Goal: Information Seeking & Learning: Learn about a topic

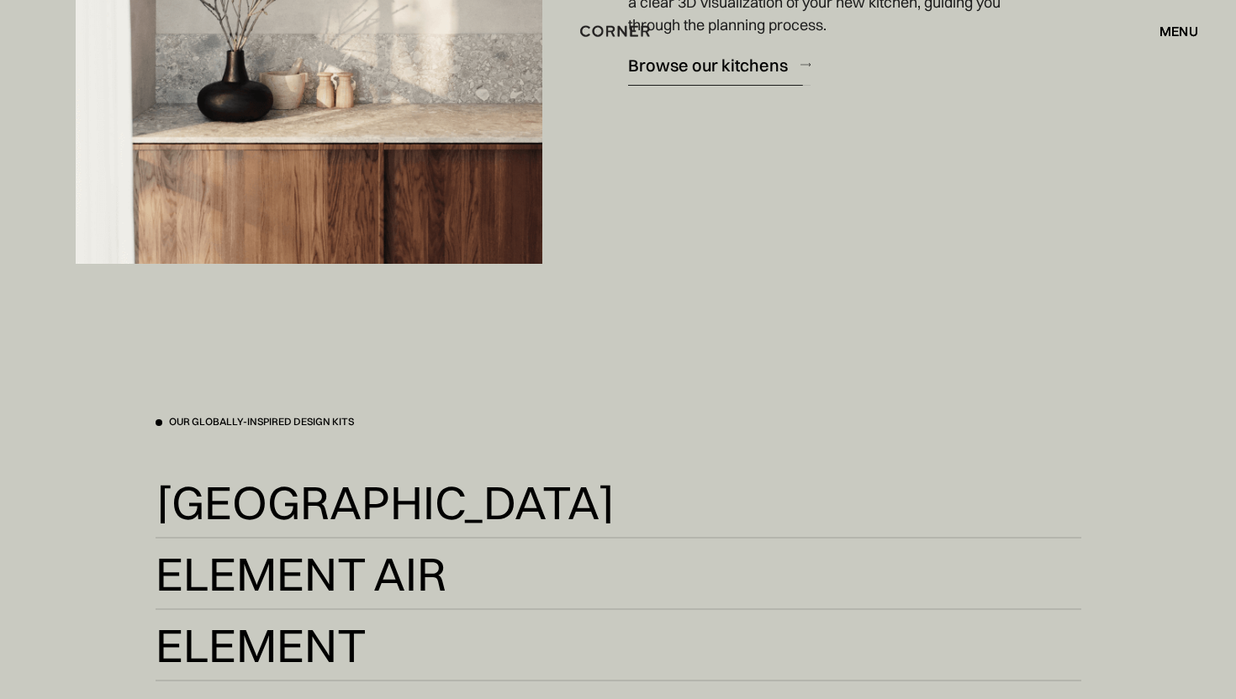
scroll to position [3070, 0]
click at [805, 59] on div "Shop Kitchens Shop Kitchens How it works How it works Projects Projects Inspira…" at bounding box center [618, 31] width 1236 height 62
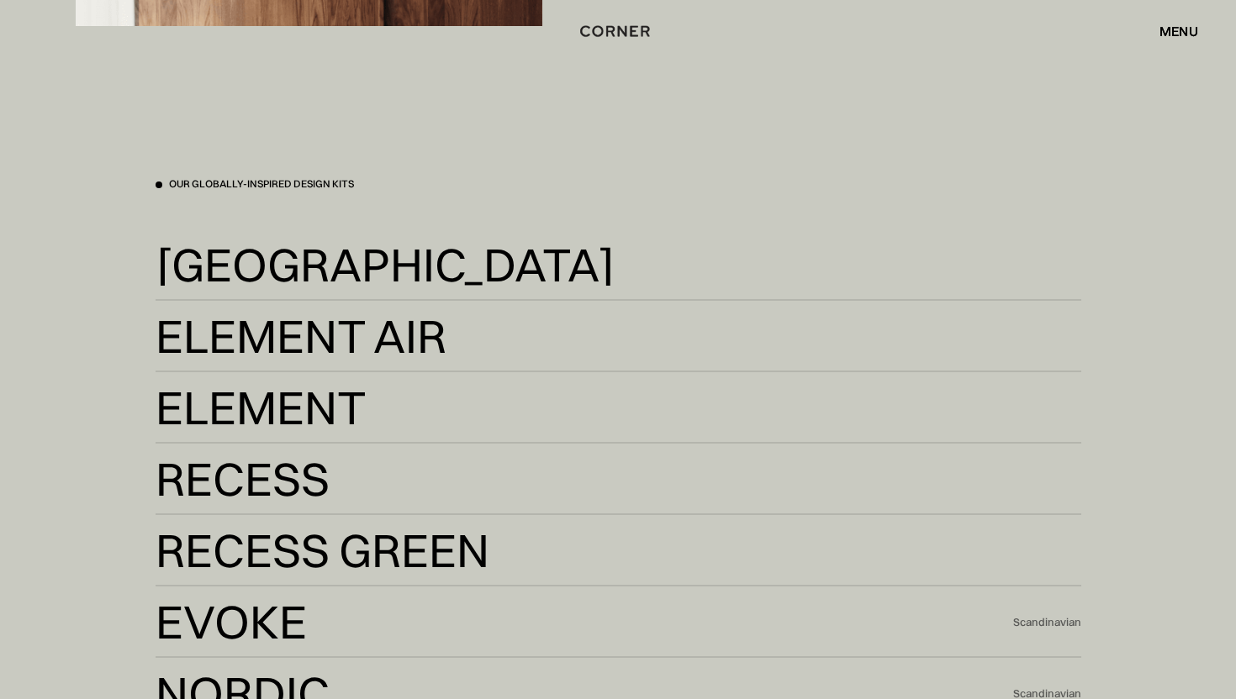
scroll to position [3306, 0]
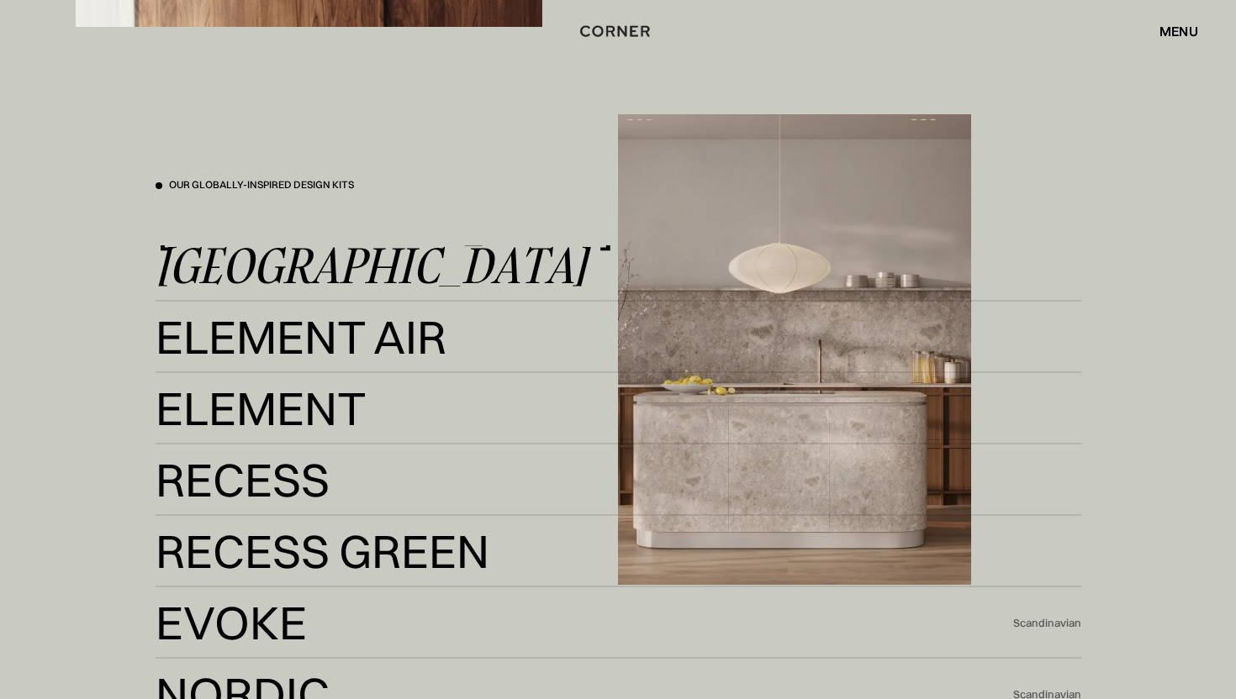
click at [235, 269] on div "Kyoto" at bounding box center [371, 265] width 431 height 40
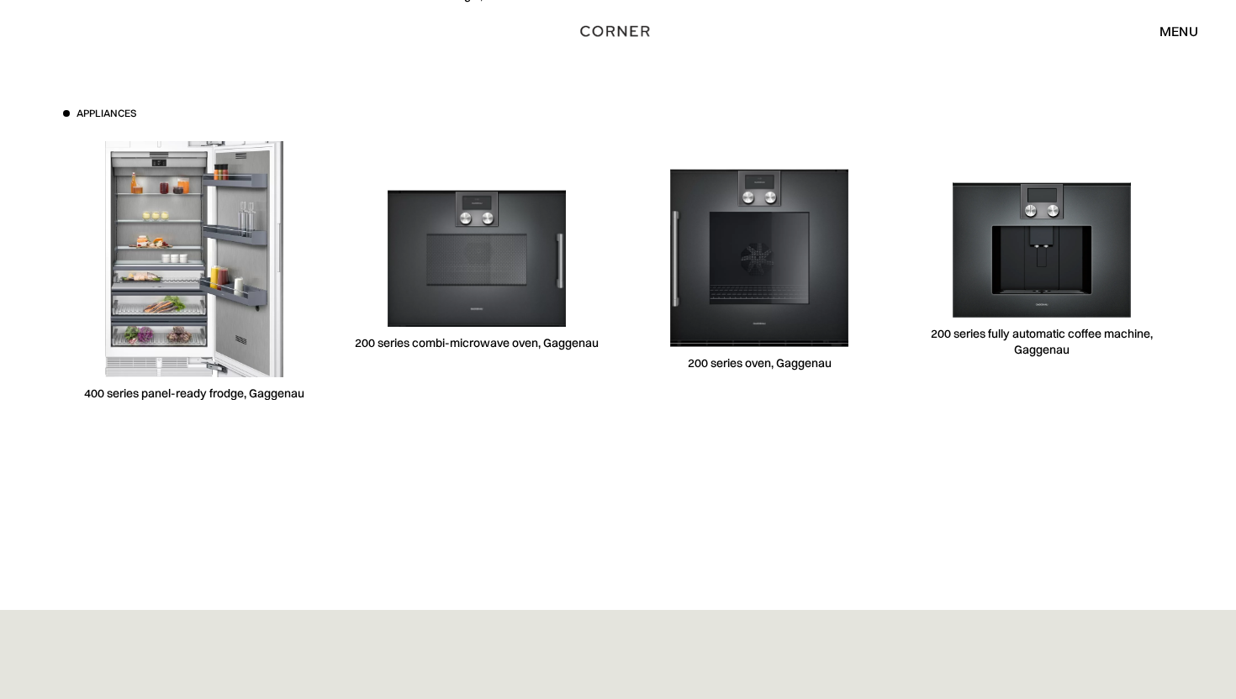
scroll to position [5223, 0]
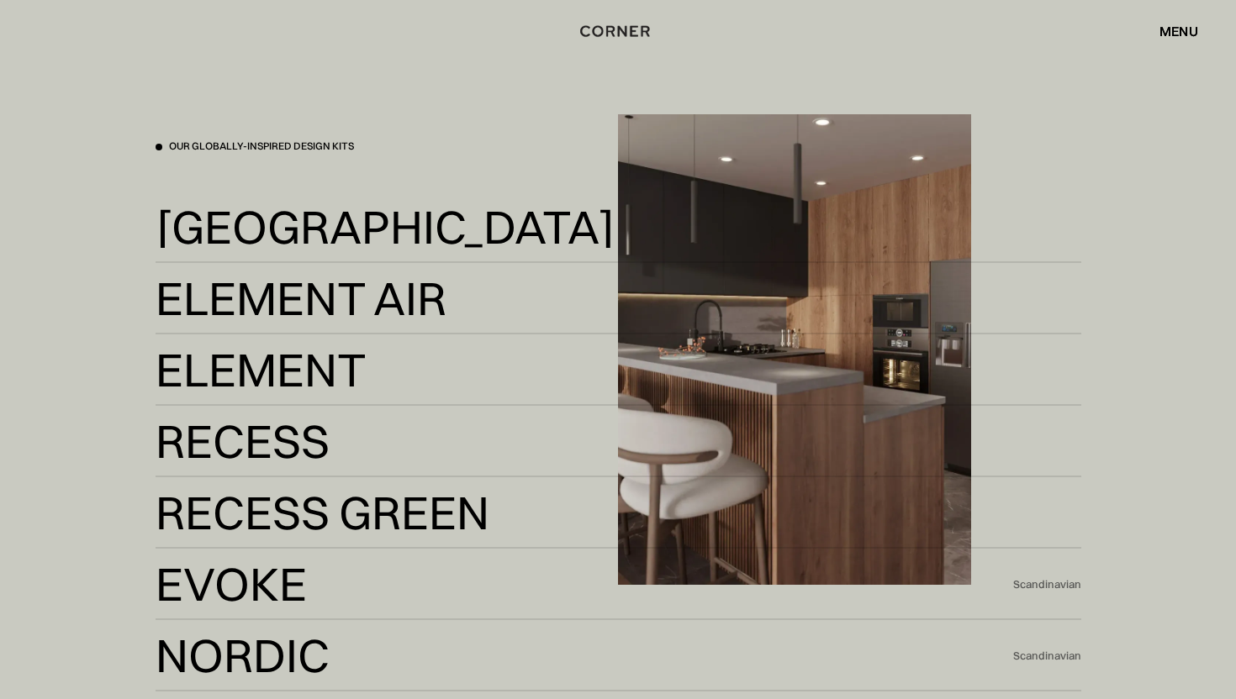
scroll to position [3341, 0]
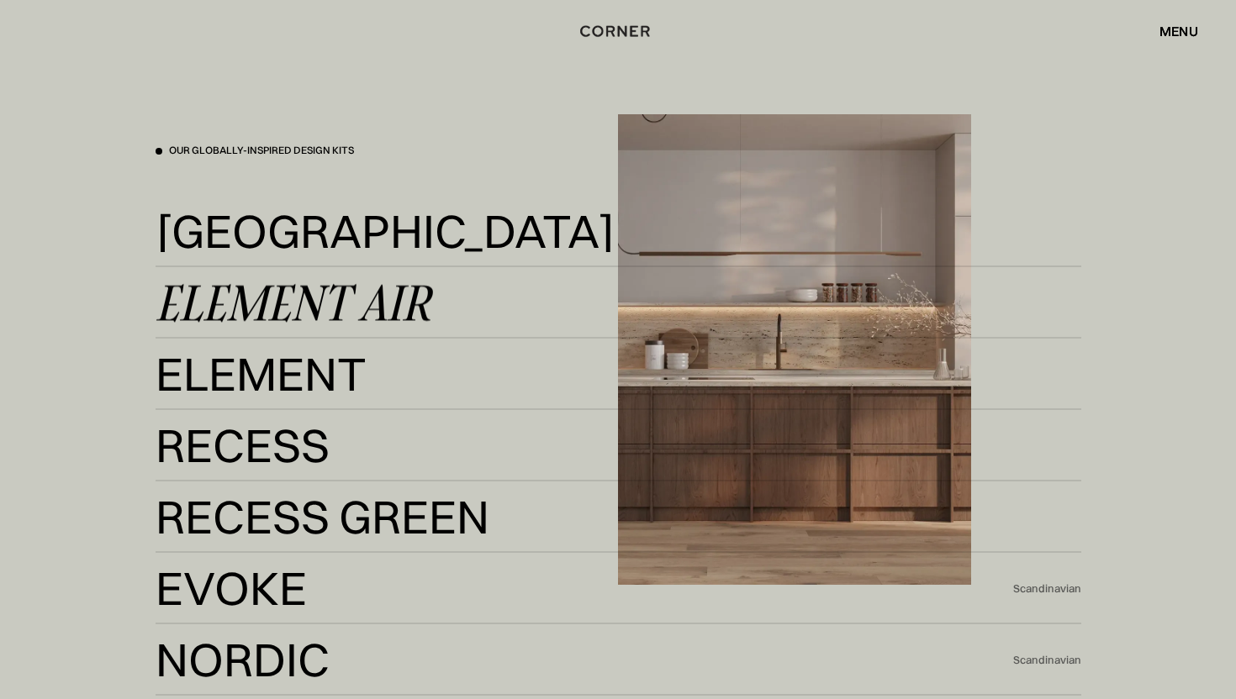
click at [349, 308] on div "Element Air" at bounding box center [293, 302] width 275 height 40
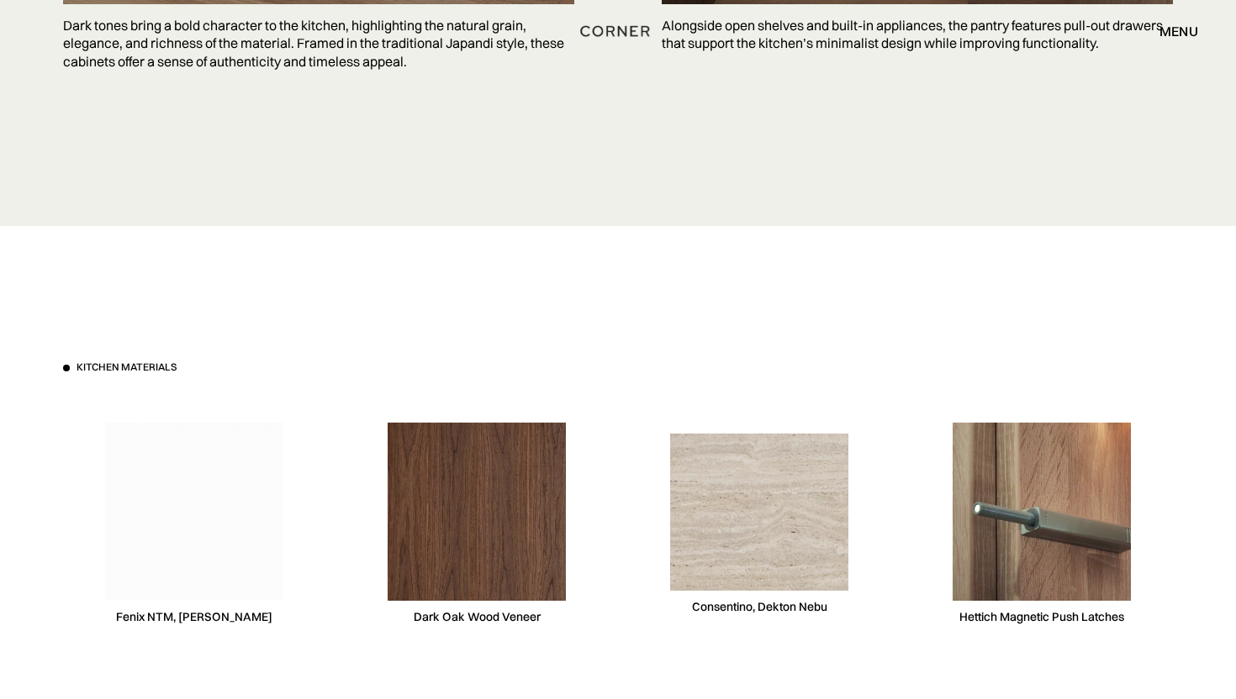
scroll to position [4937, 0]
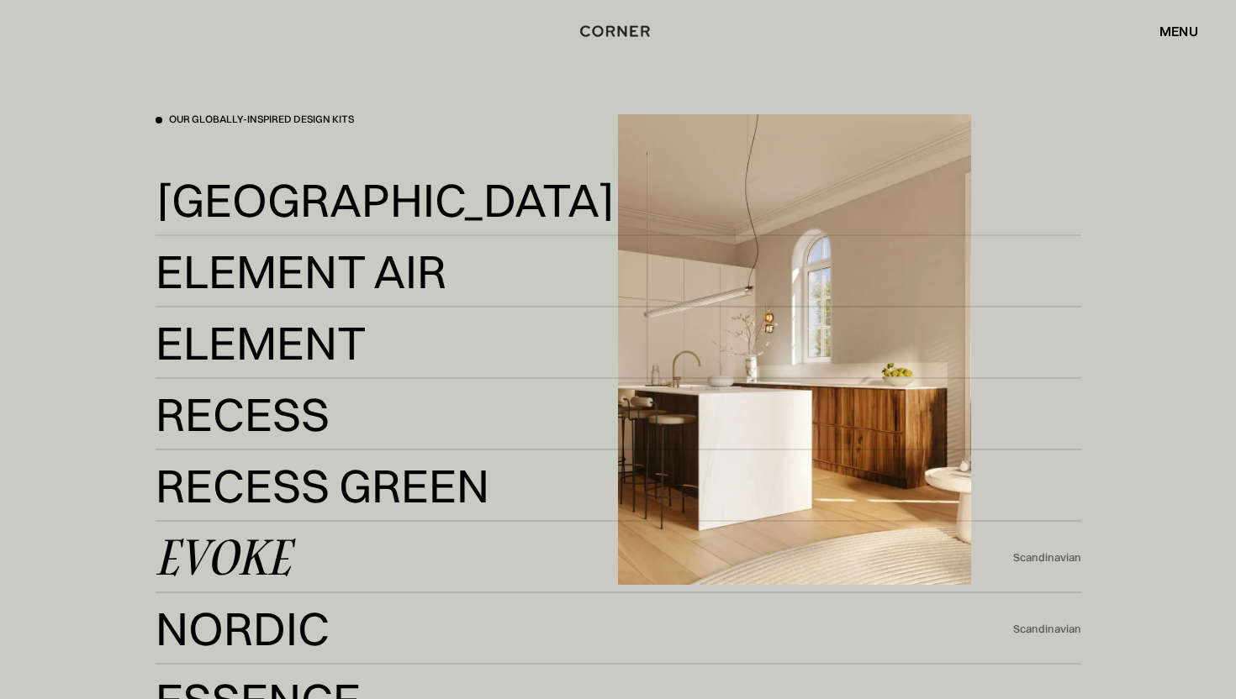
scroll to position [3445, 0]
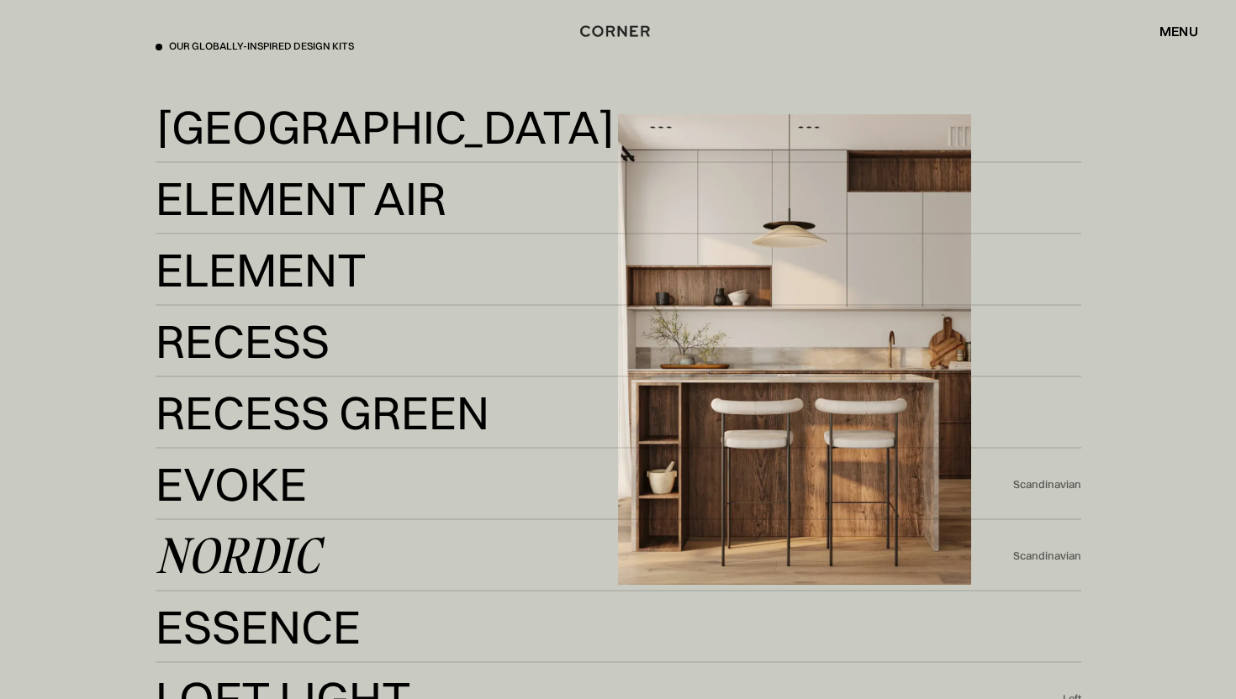
click at [277, 553] on div "Nordic" at bounding box center [238, 555] width 164 height 40
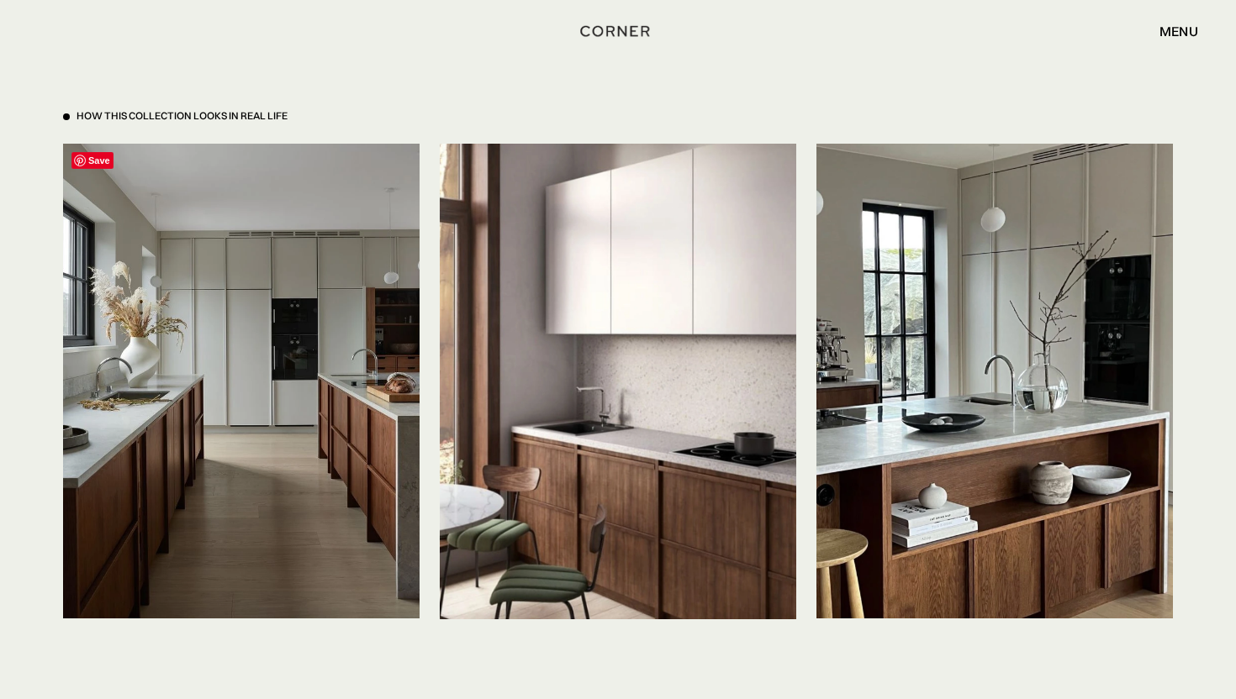
scroll to position [3927, 0]
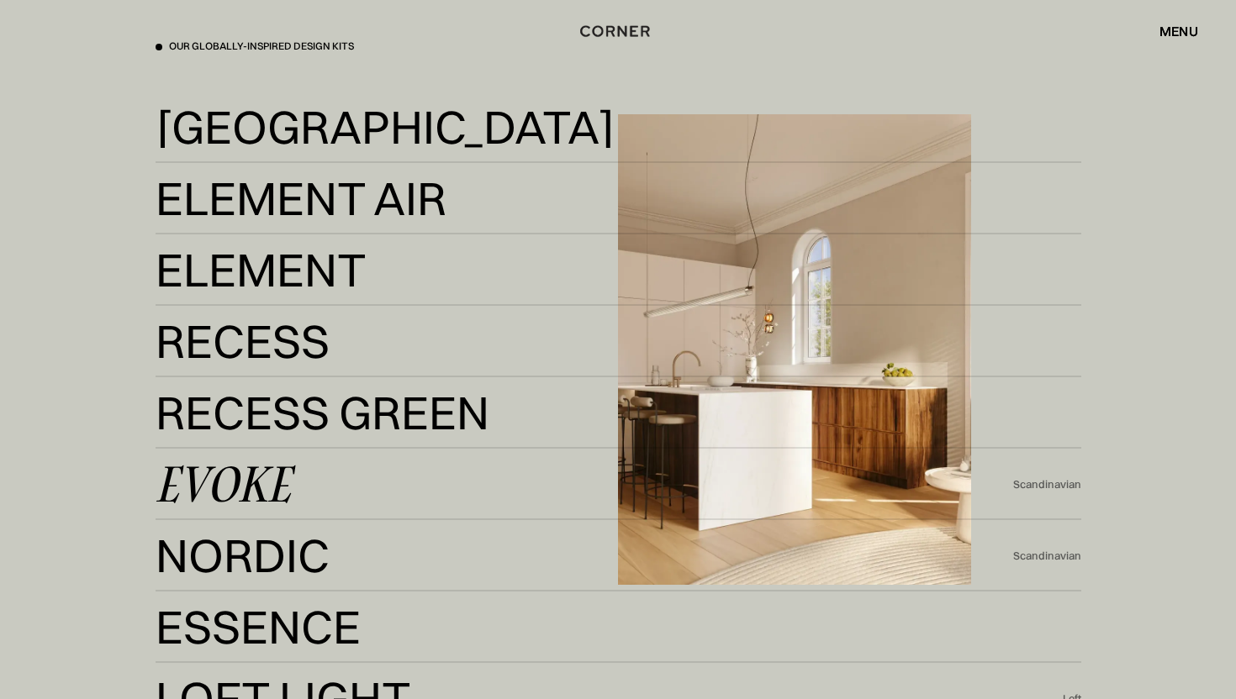
click at [253, 491] on div "Evoke" at bounding box center [223, 484] width 135 height 40
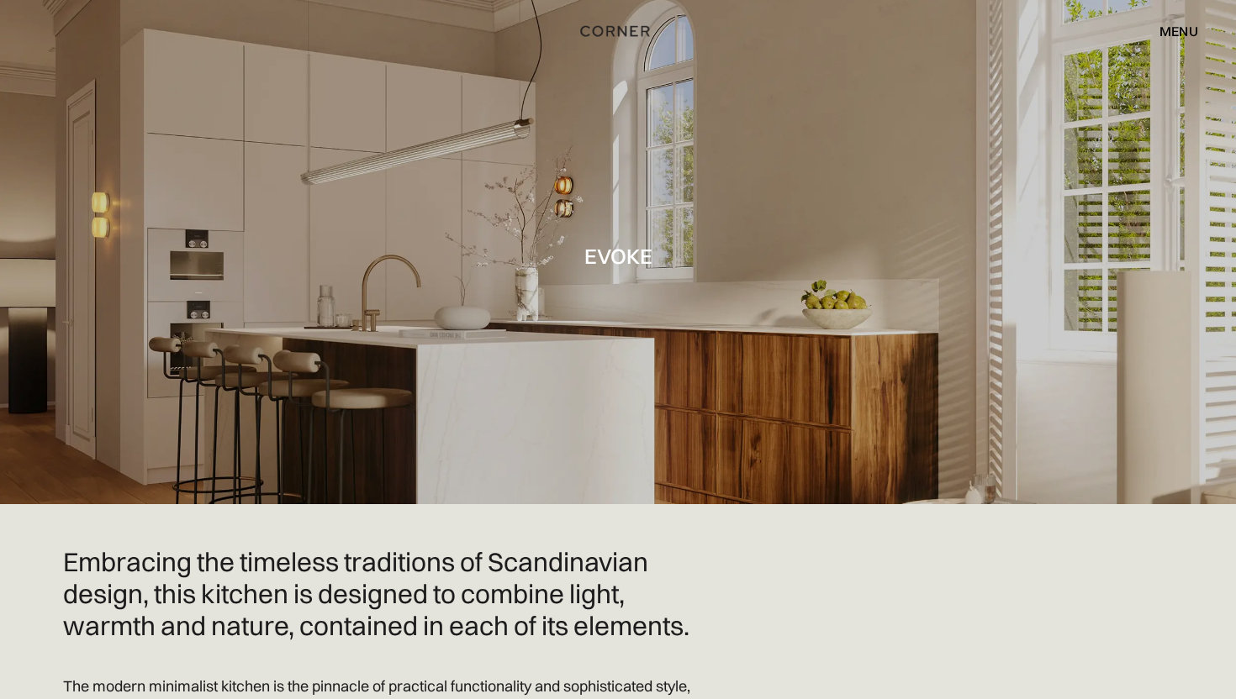
click at [1174, 29] on div "menu" at bounding box center [1178, 30] width 39 height 13
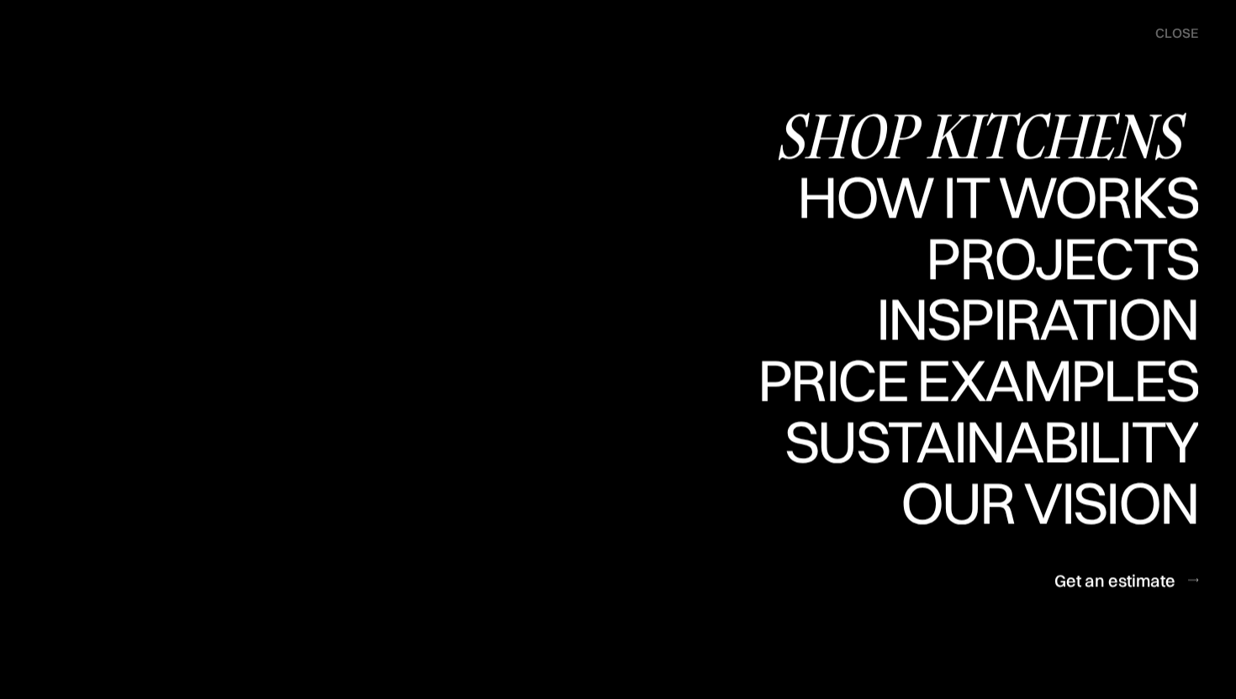
click at [1100, 135] on div "Shop Kitchens" at bounding box center [986, 135] width 423 height 59
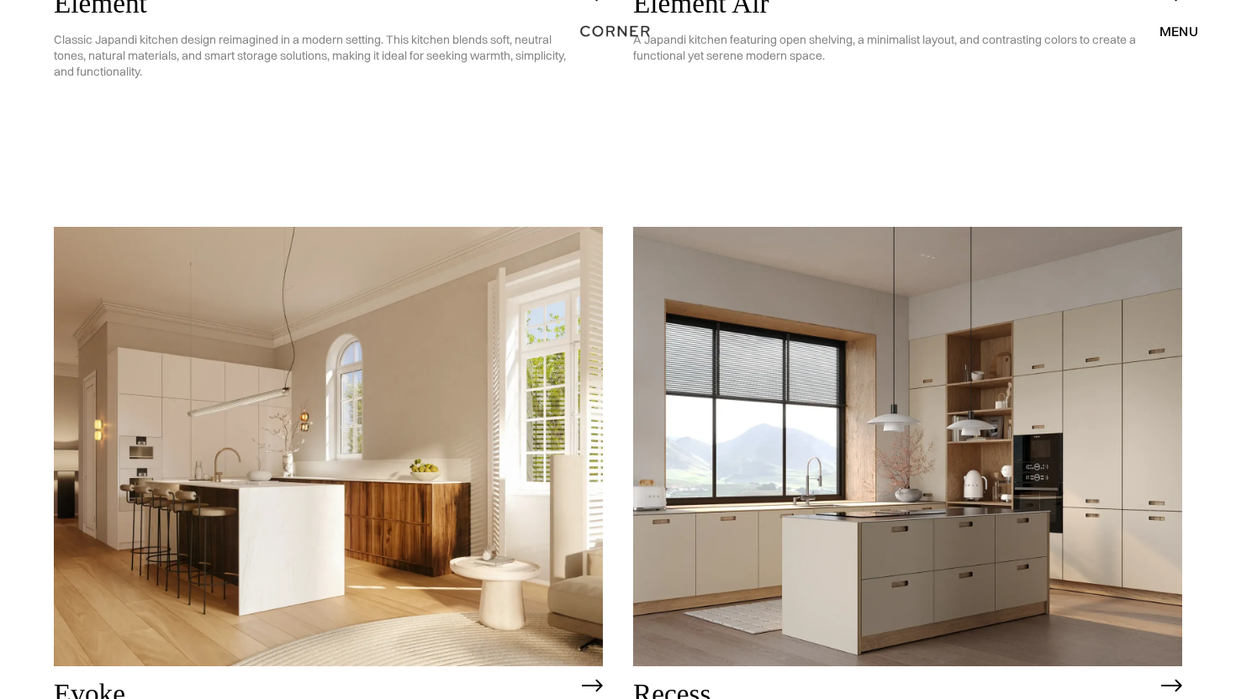
scroll to position [2078, 0]
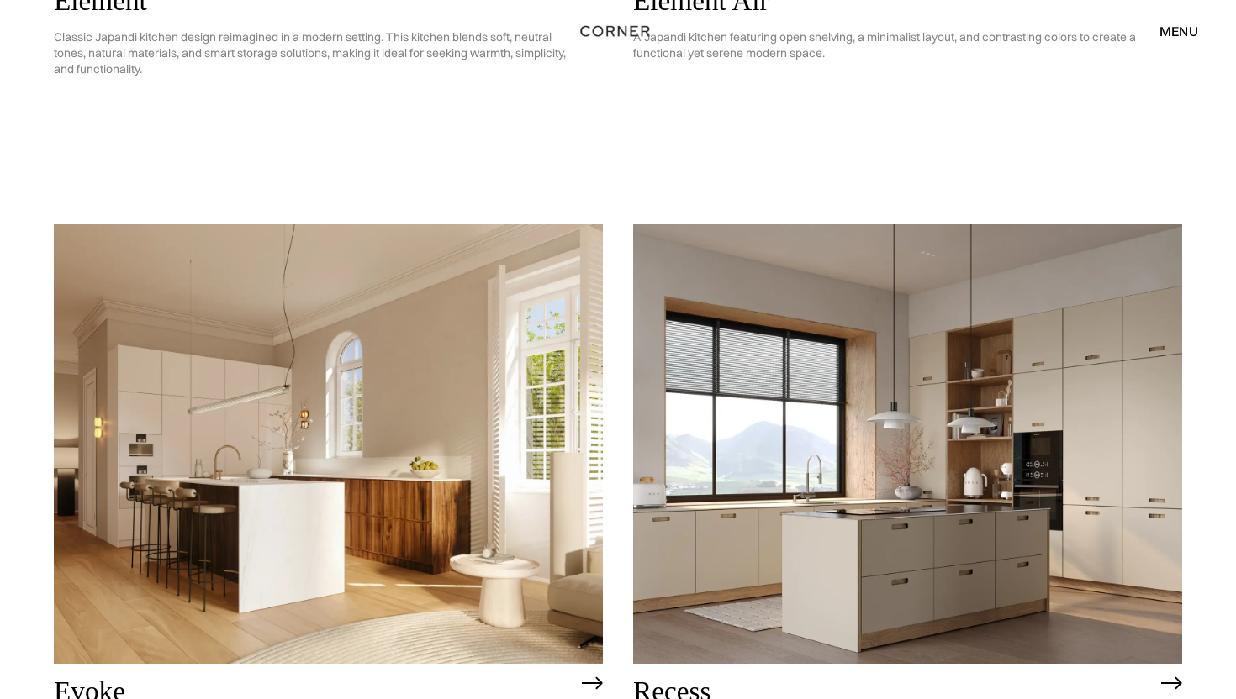
click at [874, 224] on img at bounding box center [907, 443] width 549 height 439
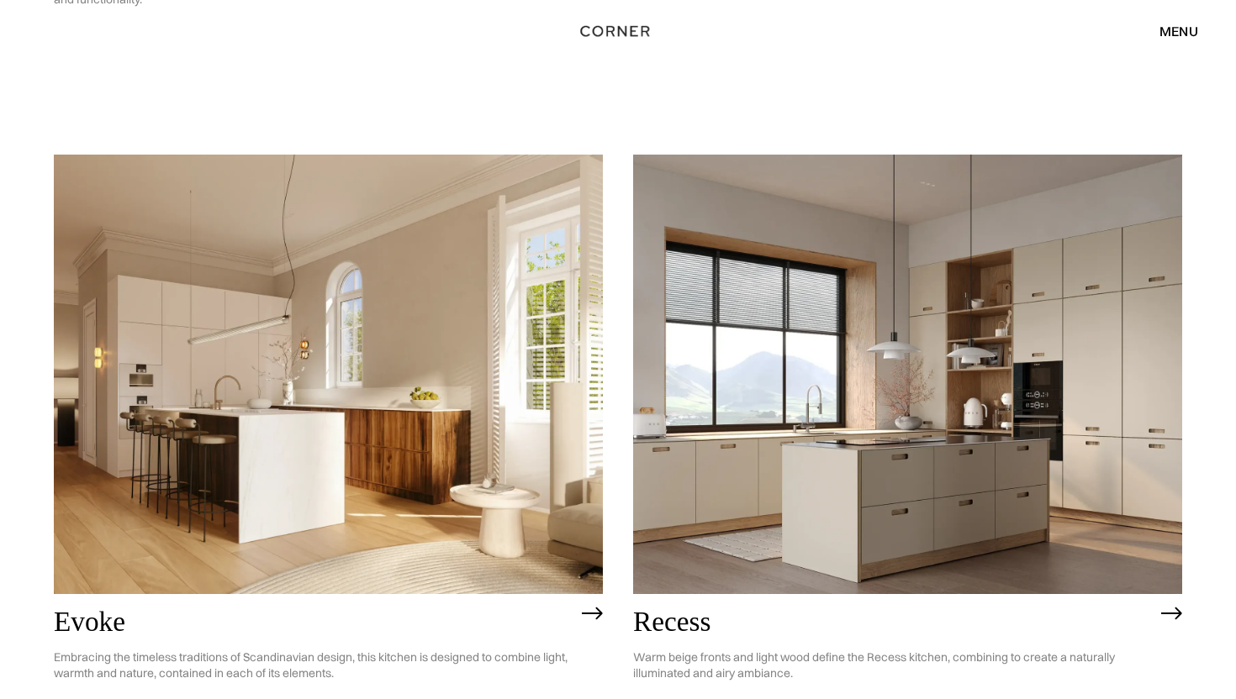
scroll to position [2205, 0]
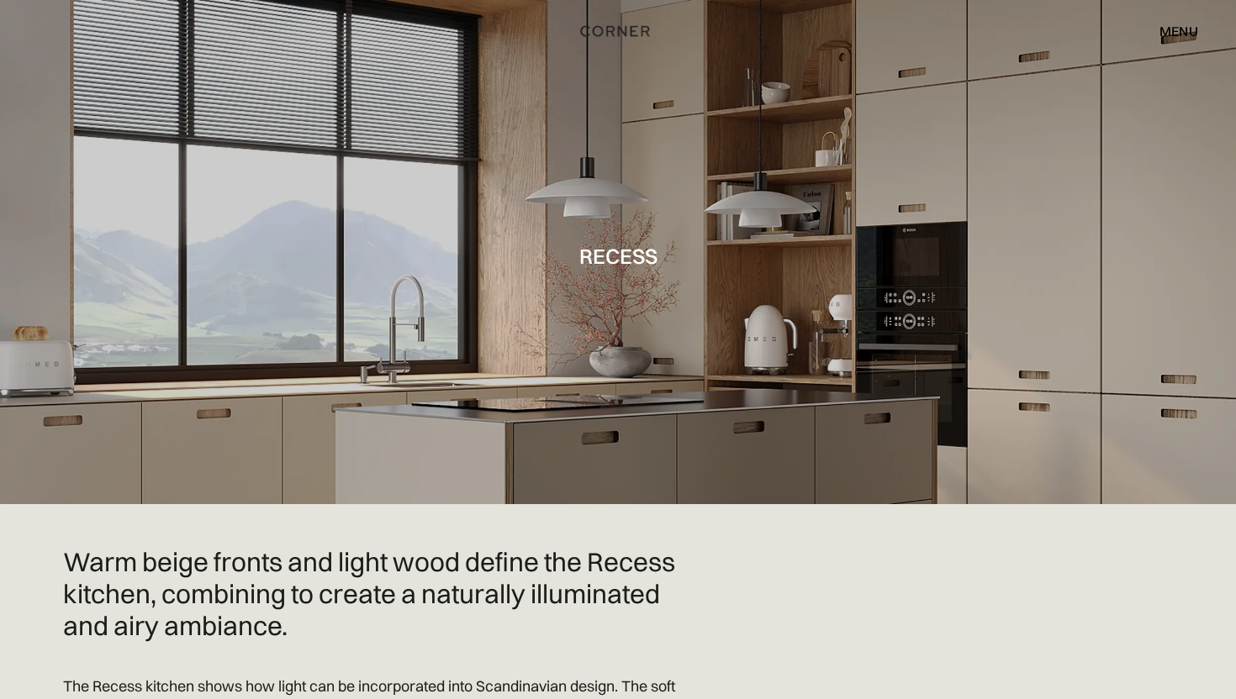
click at [874, 214] on div at bounding box center [618, 252] width 1236 height 504
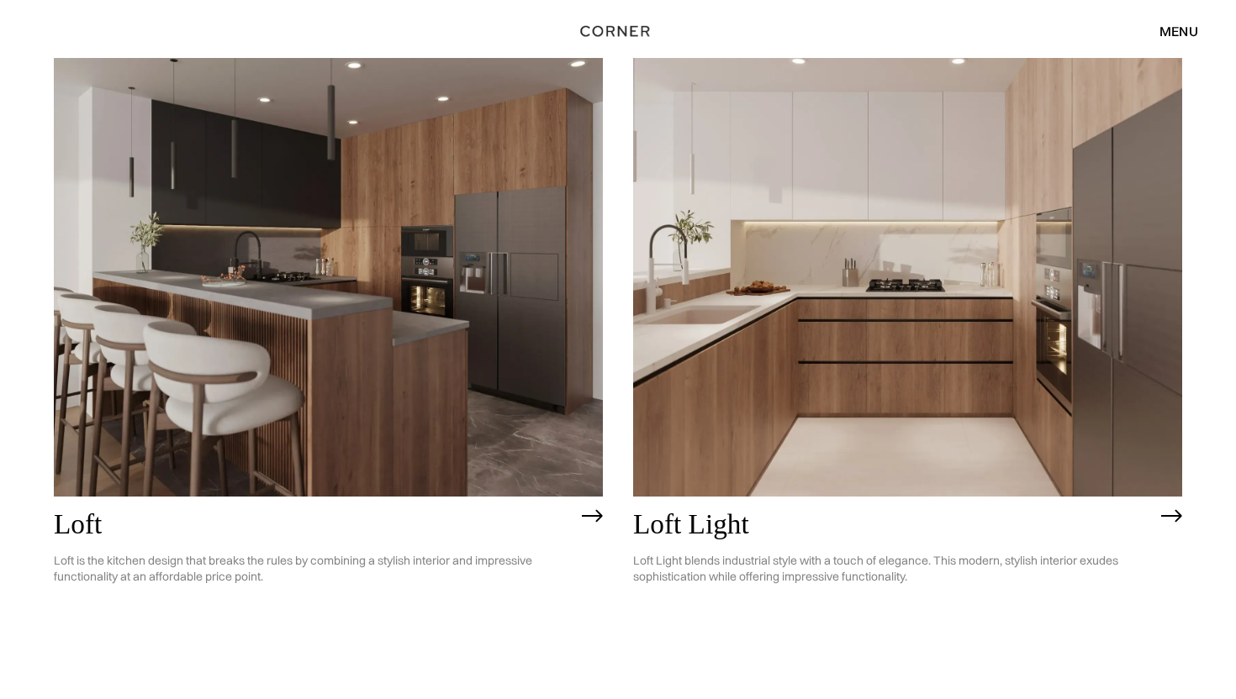
scroll to position [4371, 0]
